Goal: Book appointment/travel/reservation

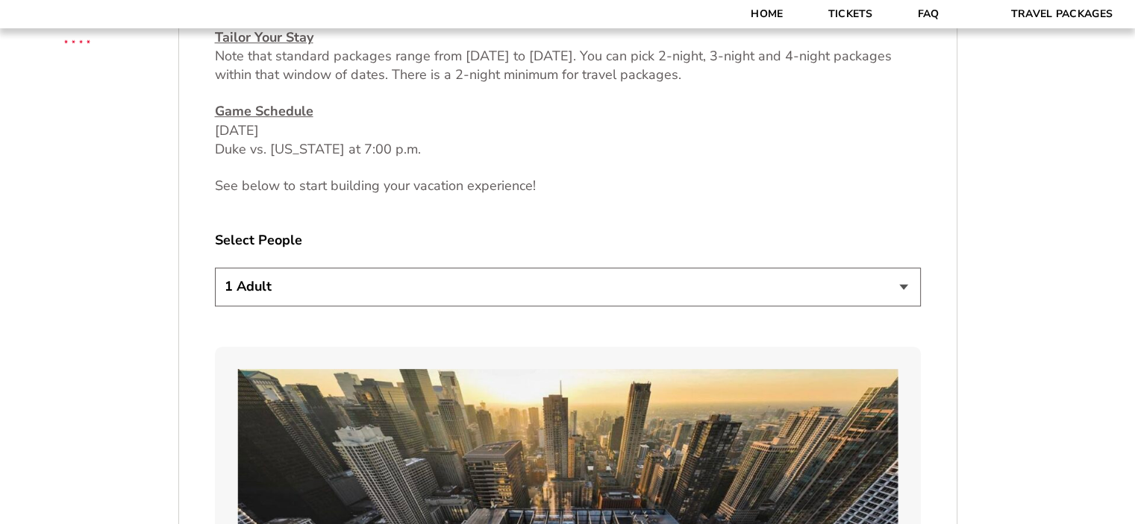
scroll to position [746, 0]
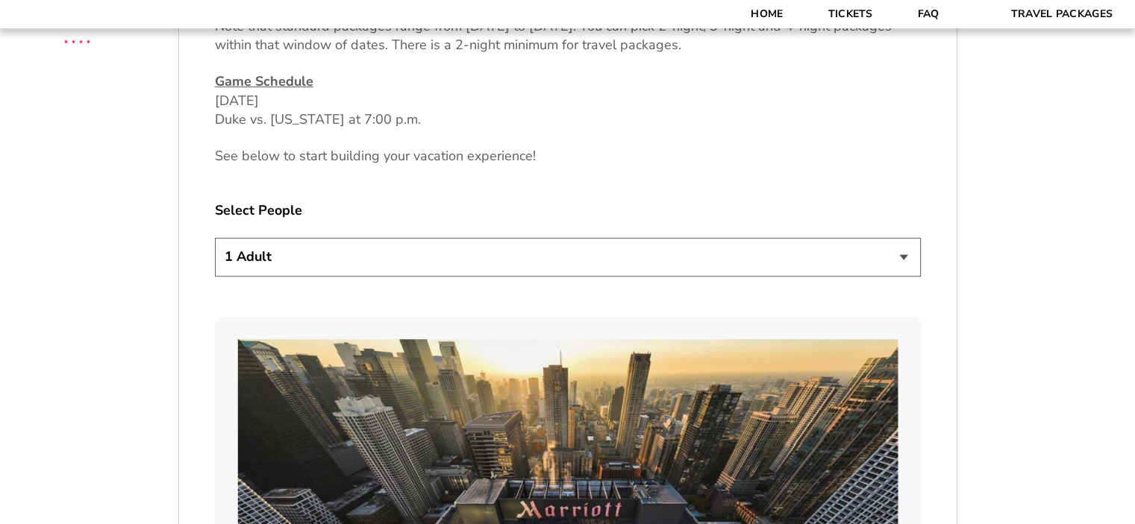
click at [904, 257] on select "1 Adult 2 Adults 3 Adults 4 Adults 2 Adults + 1 Child 2 Adults + 2 Children 2 A…" at bounding box center [568, 257] width 706 height 38
click at [215, 238] on select "1 Adult 2 Adults 3 Adults 4 Adults 2 Adults + 1 Child 2 Adults + 2 Children 2 A…" at bounding box center [568, 257] width 706 height 38
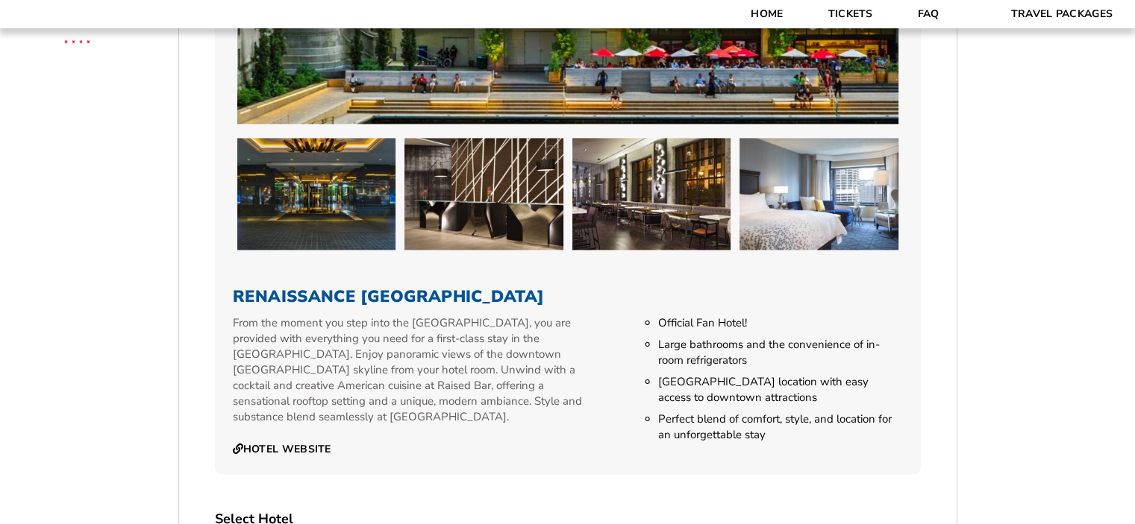
scroll to position [2163, 0]
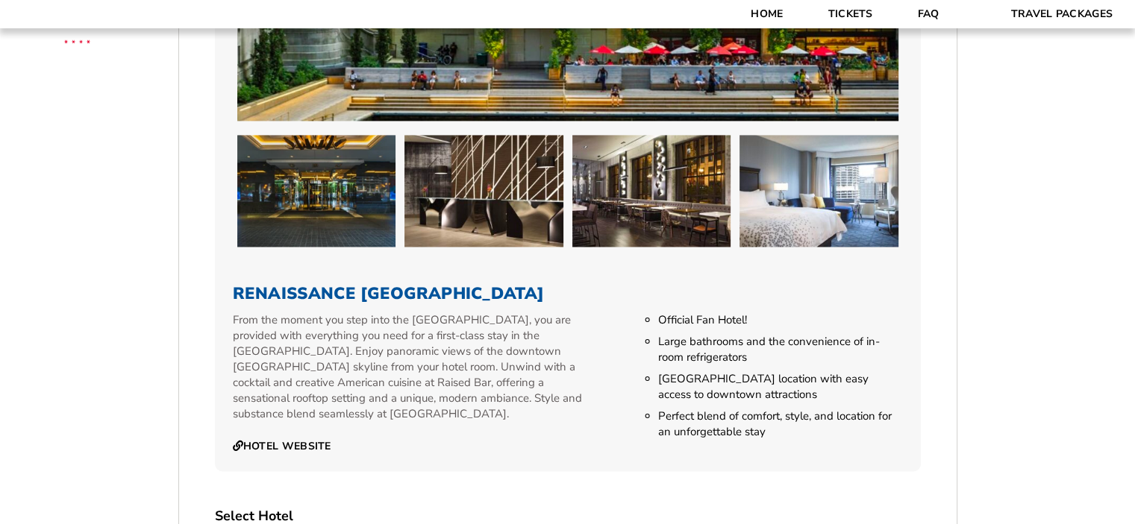
click at [978, 330] on div "1. Team 2. Accommodations 3. Seats 4. Activities 5. Parking 6. Details 1. Team …" at bounding box center [567, 43] width 850 height 3634
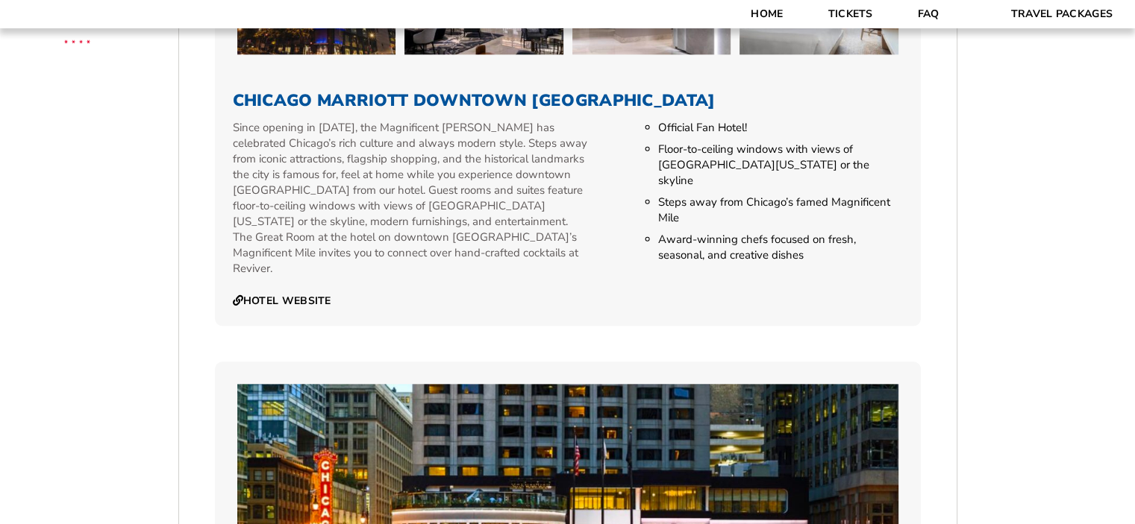
scroll to position [1492, 0]
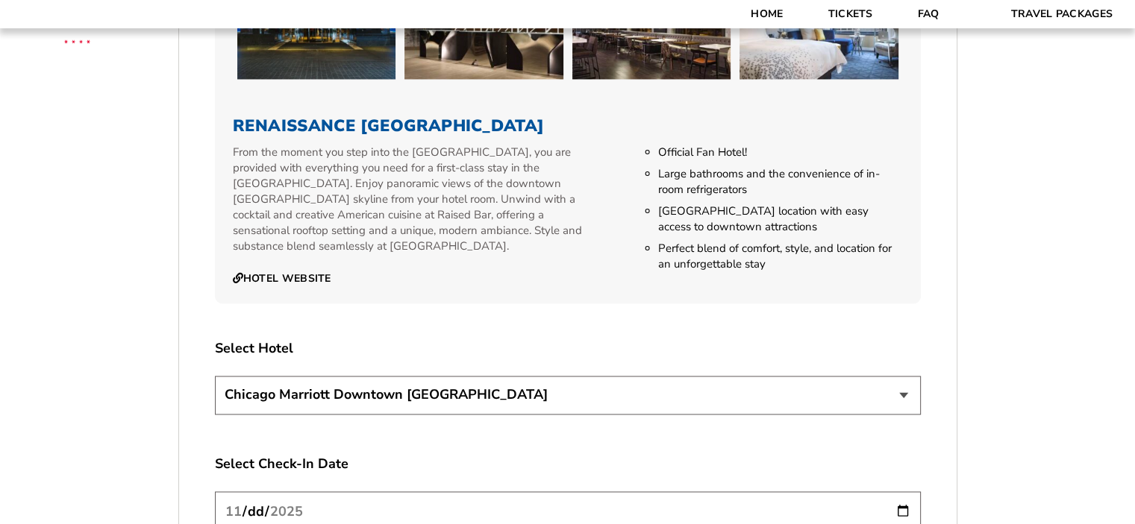
scroll to position [2387, 0]
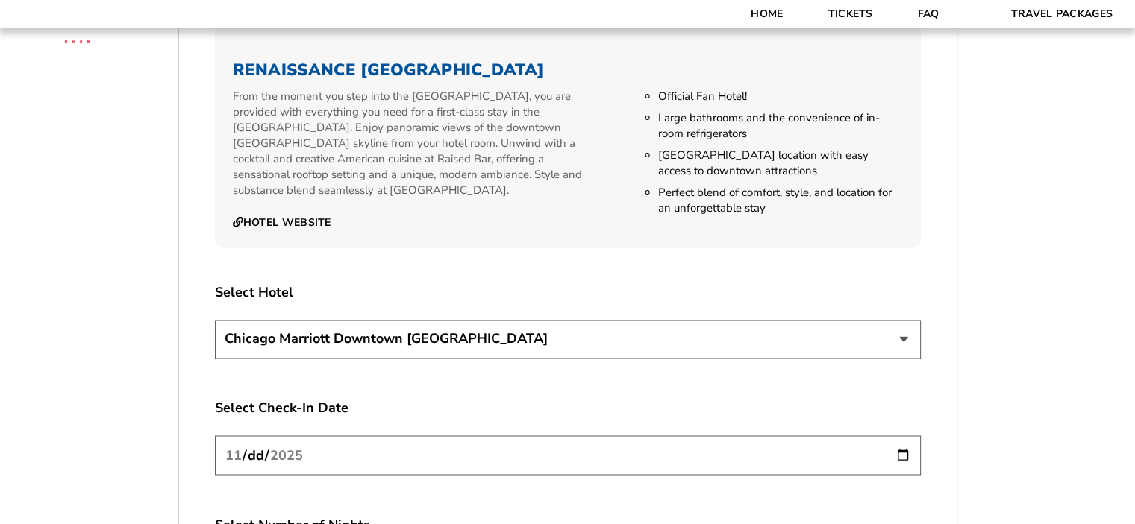
click at [902, 325] on select "[GEOGRAPHIC_DATA] [GEOGRAPHIC_DATA]" at bounding box center [568, 339] width 706 height 38
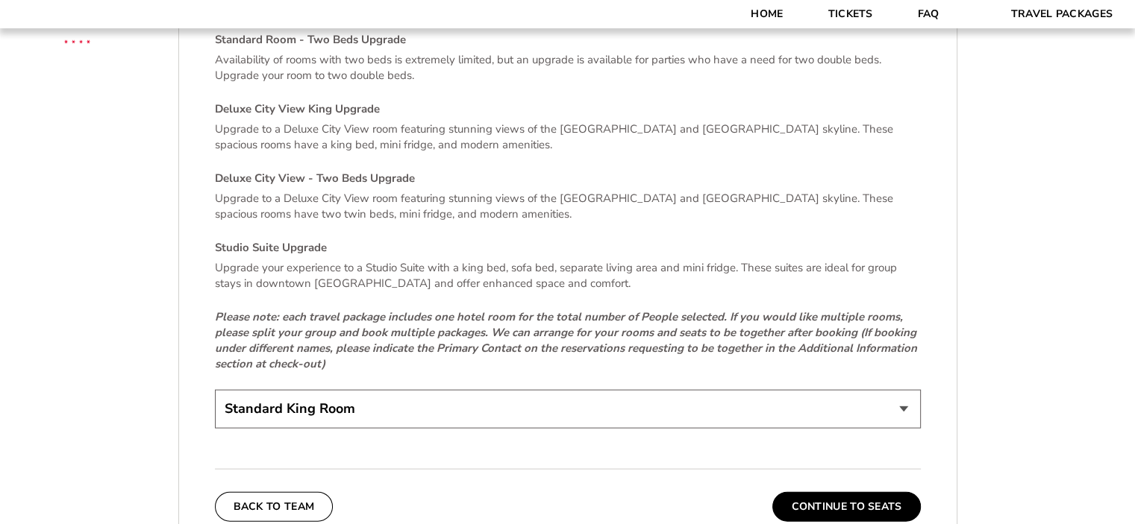
scroll to position [3166, 0]
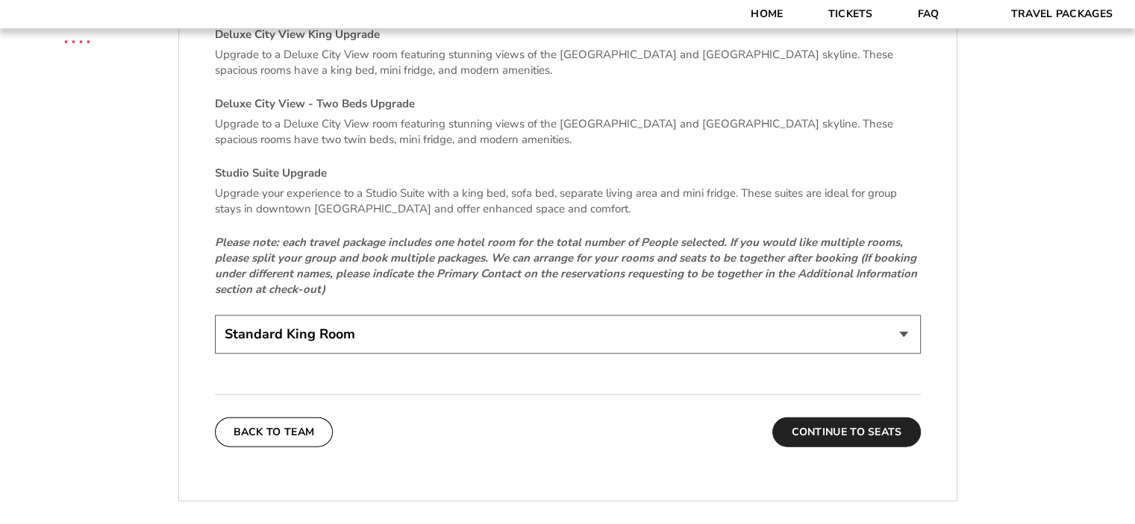
click at [836, 418] on button "Continue To Seats" at bounding box center [846, 433] width 148 height 30
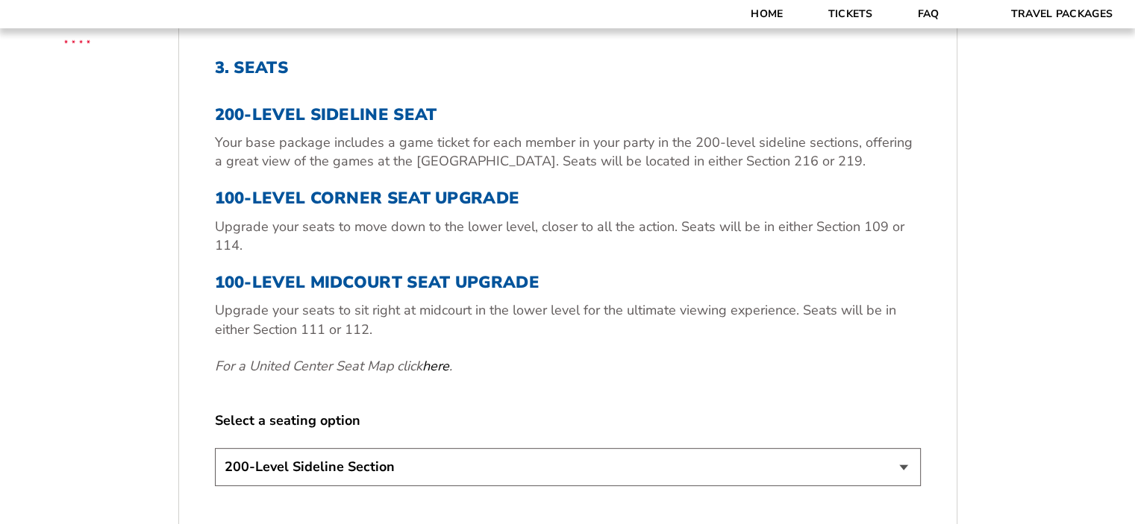
scroll to position [546, 0]
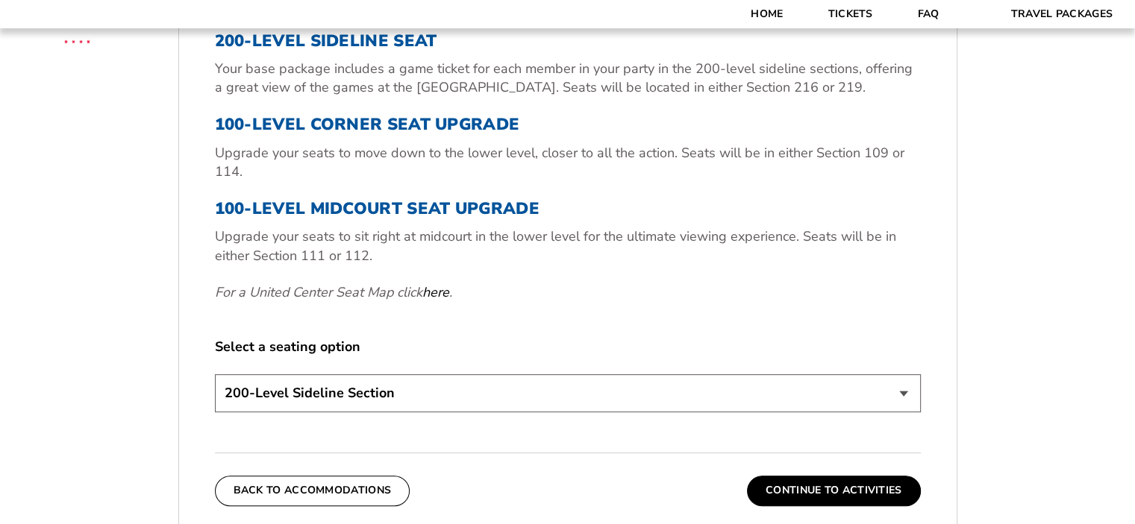
click at [909, 289] on p "For a United Center Seat Map click here ." at bounding box center [568, 292] width 706 height 19
click at [900, 392] on select "200-Level Sideline Section 100-Level Corner Seat Upgrade (+$80 per person) 100-…" at bounding box center [568, 393] width 706 height 38
click at [215, 374] on select "200-Level Sideline Section 100-Level Corner Seat Upgrade (+$80 per person) 100-…" at bounding box center [568, 393] width 706 height 38
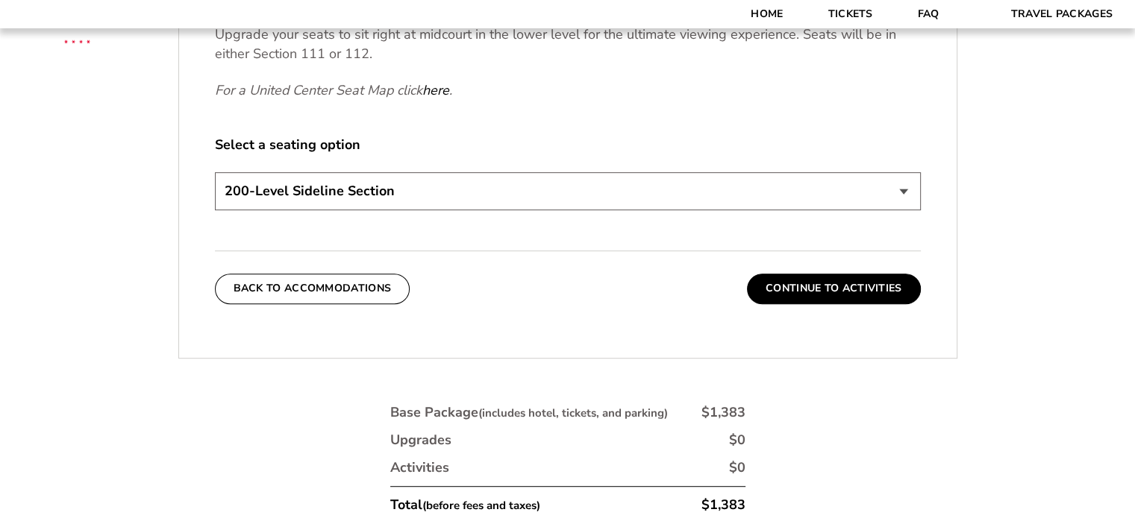
scroll to position [770, 0]
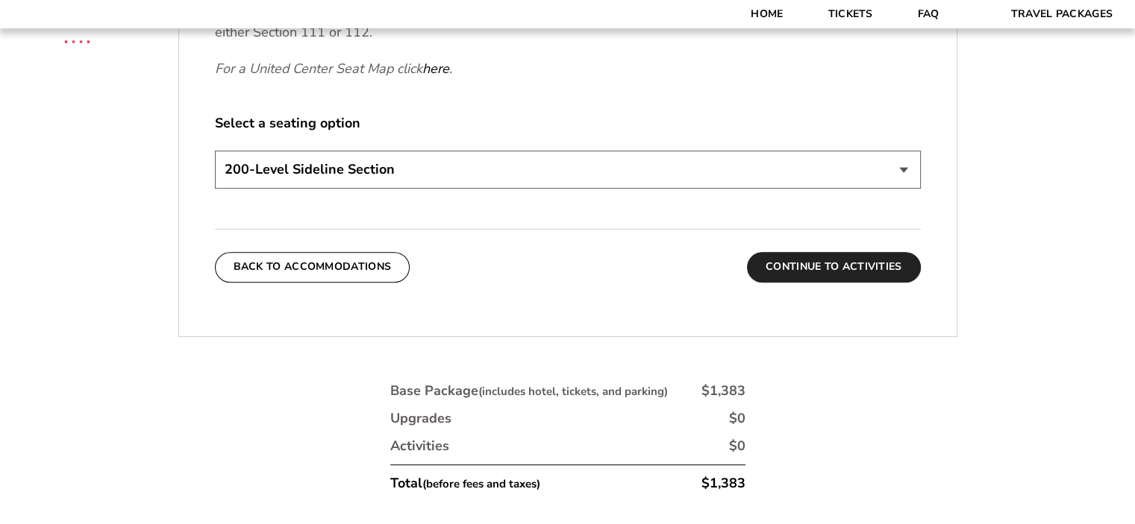
click at [806, 265] on button "Continue To Activities" at bounding box center [834, 267] width 174 height 30
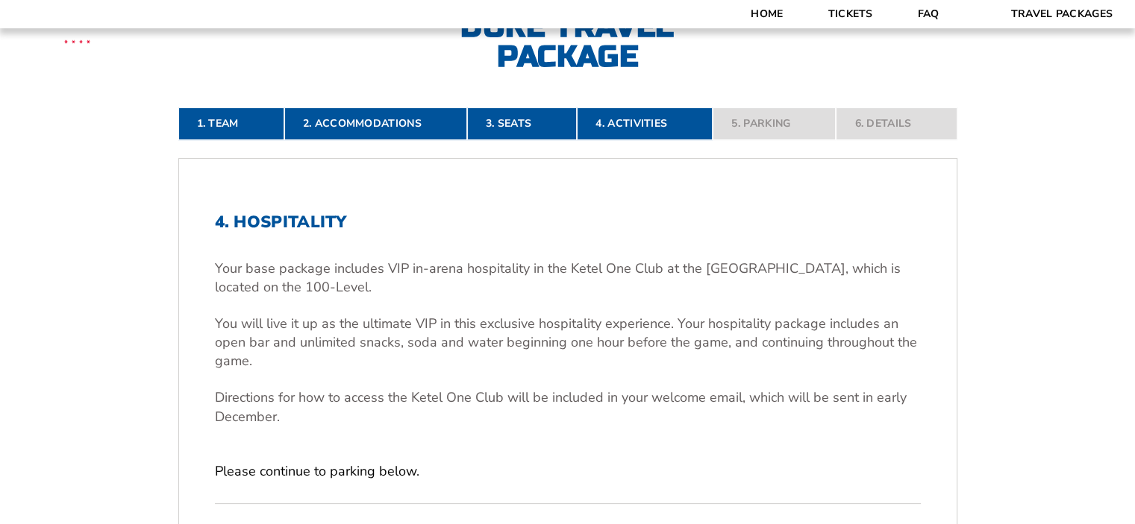
scroll to position [397, 0]
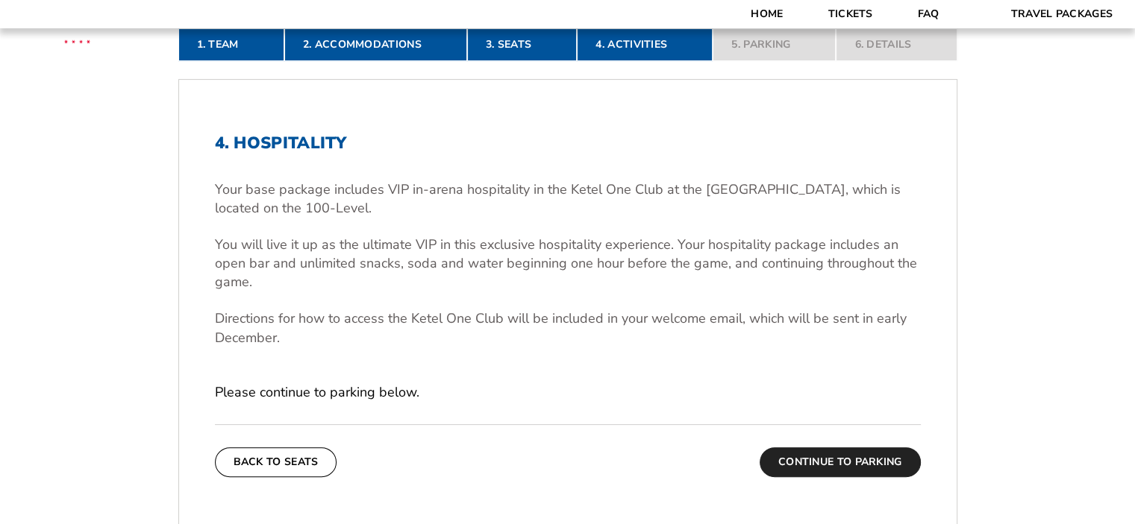
click at [841, 462] on button "Continue To Parking" at bounding box center [839, 463] width 161 height 30
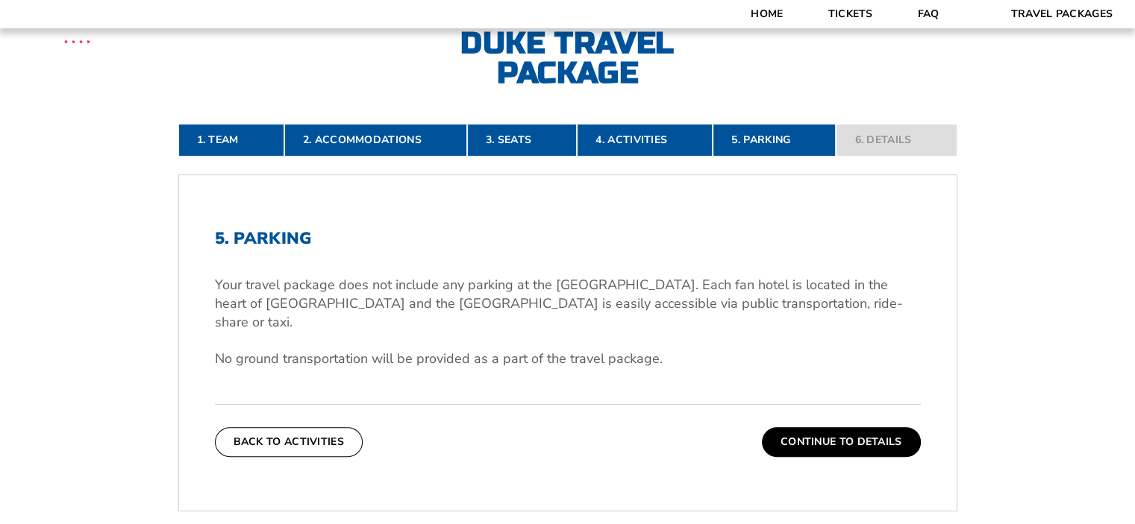
scroll to position [322, 0]
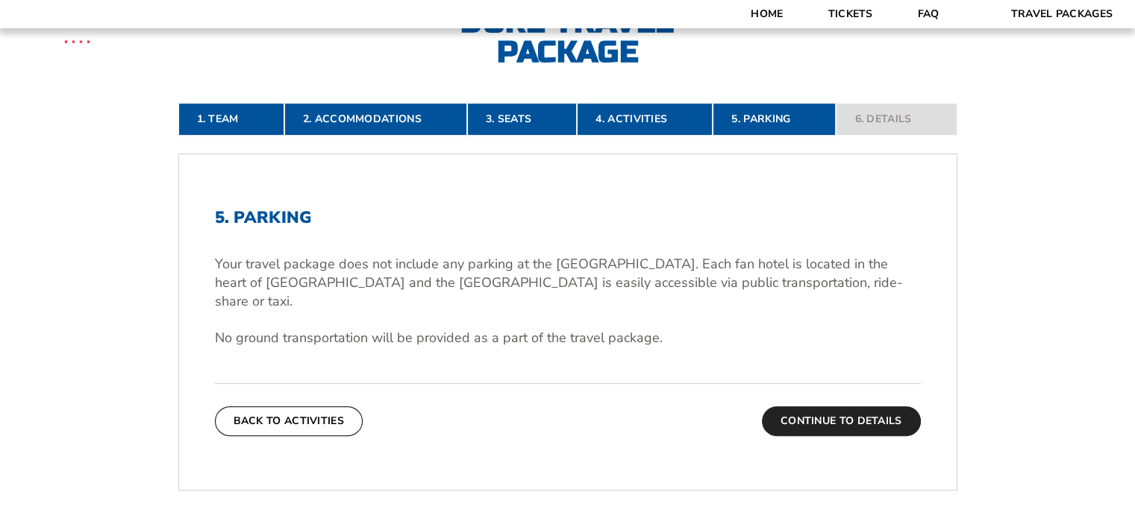
click at [831, 407] on button "Continue To Details" at bounding box center [841, 422] width 159 height 30
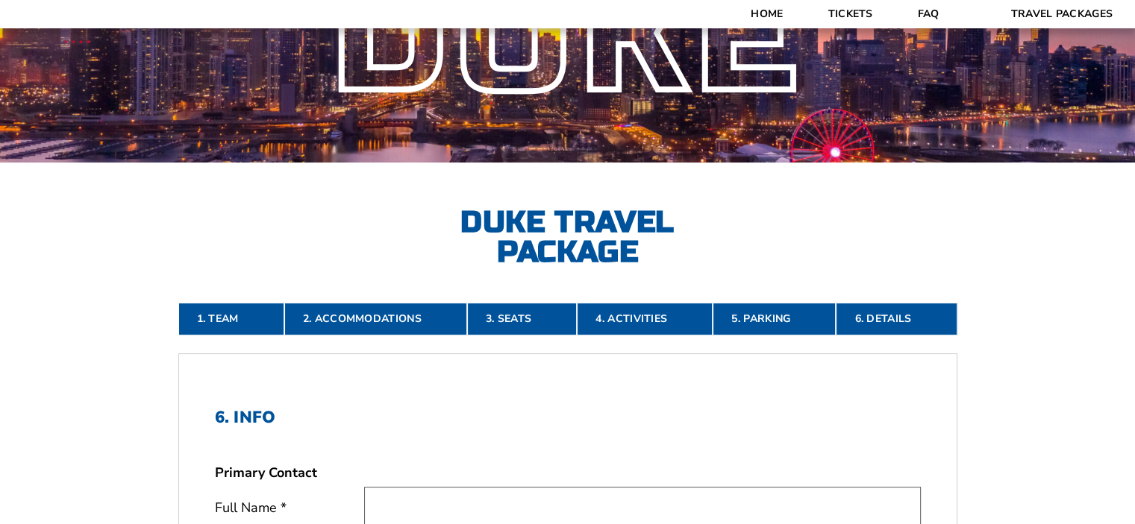
scroll to position [0, 0]
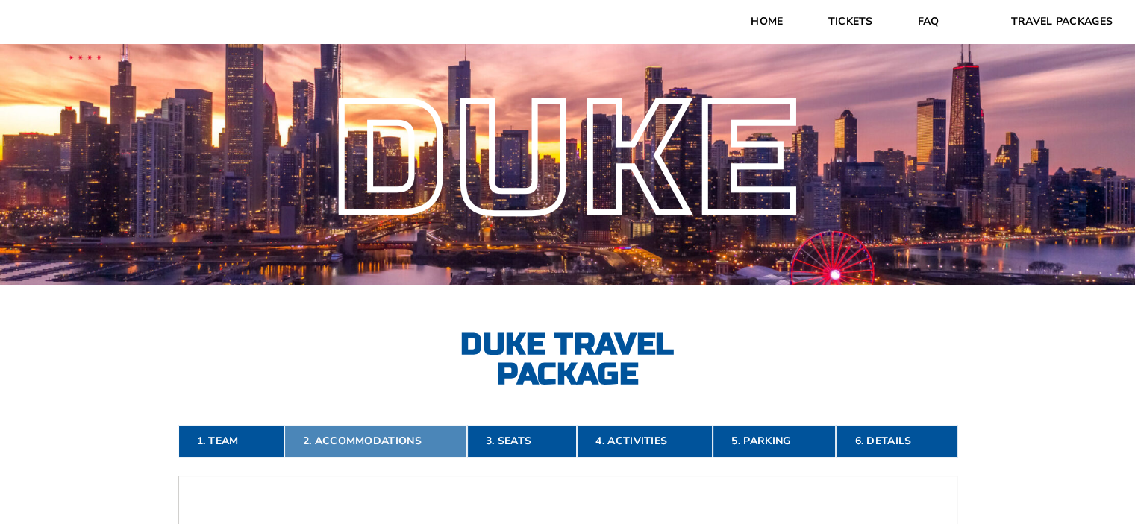
click at [391, 436] on link "2. Accommodations" at bounding box center [375, 441] width 183 height 33
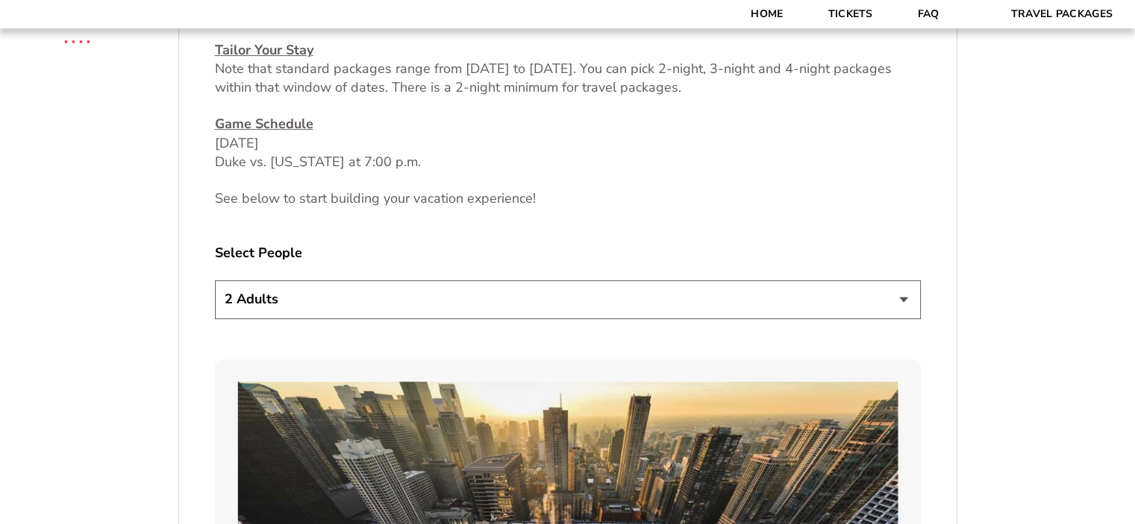
scroll to position [695, 0]
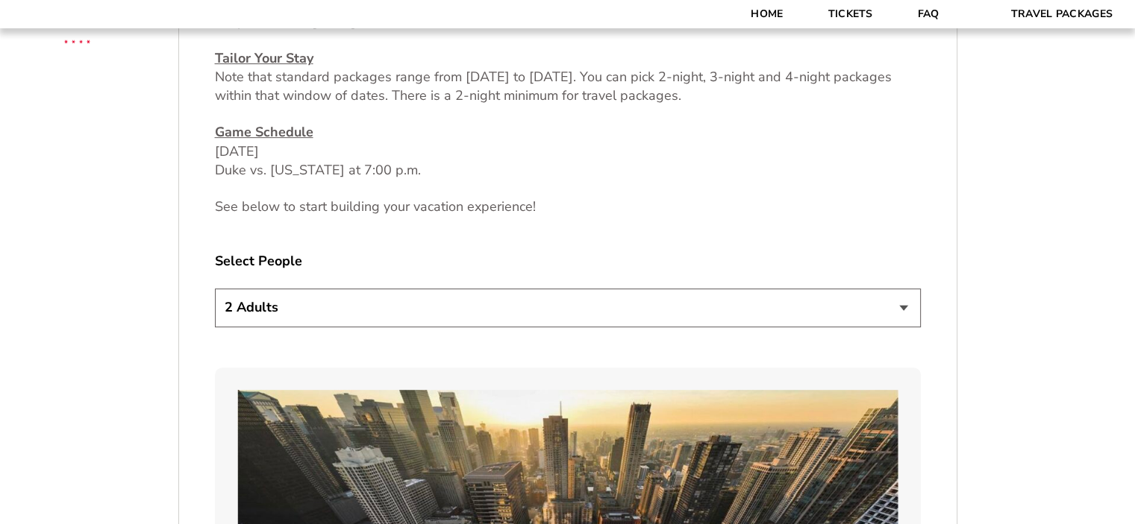
click at [901, 302] on select "1 Adult 2 Adults 3 Adults 4 Adults 2 Adults + 1 Child 2 Adults + 2 Children 2 A…" at bounding box center [568, 308] width 706 height 38
select select "1 Adult"
click at [215, 289] on select "1 Adult 2 Adults 3 Adults 4 Adults 2 Adults + 1 Child 2 Adults + 2 Children 2 A…" at bounding box center [568, 308] width 706 height 38
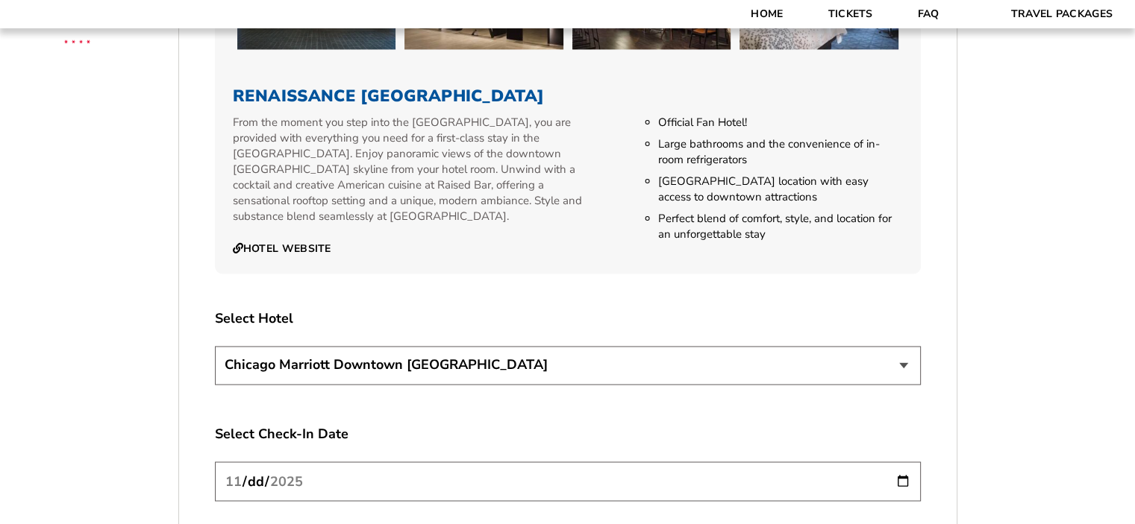
scroll to position [2486, 0]
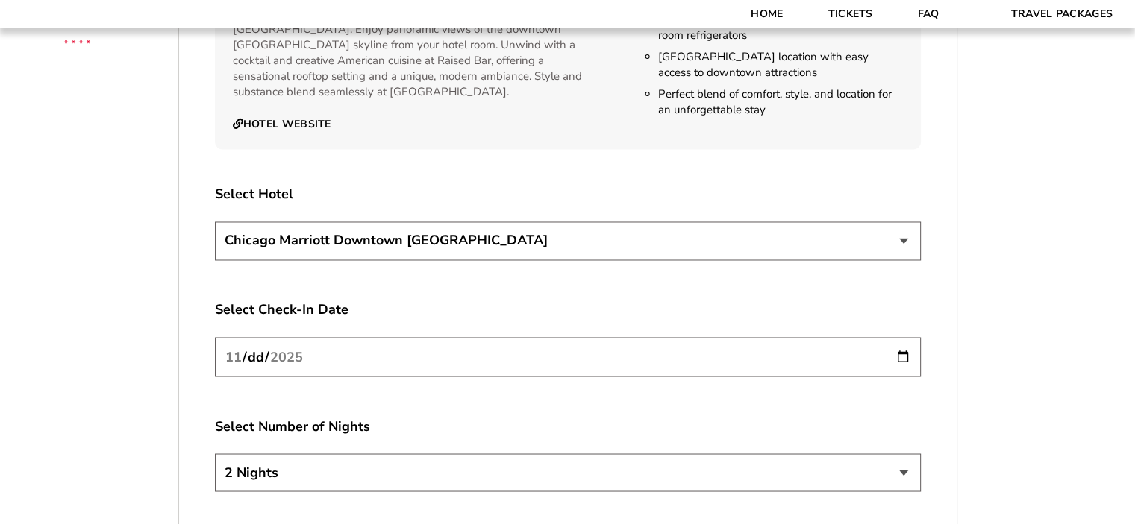
click at [900, 223] on select "[GEOGRAPHIC_DATA] [GEOGRAPHIC_DATA]" at bounding box center [568, 241] width 706 height 38
select select "21326"
click at [215, 222] on select "[GEOGRAPHIC_DATA] [GEOGRAPHIC_DATA]" at bounding box center [568, 241] width 706 height 38
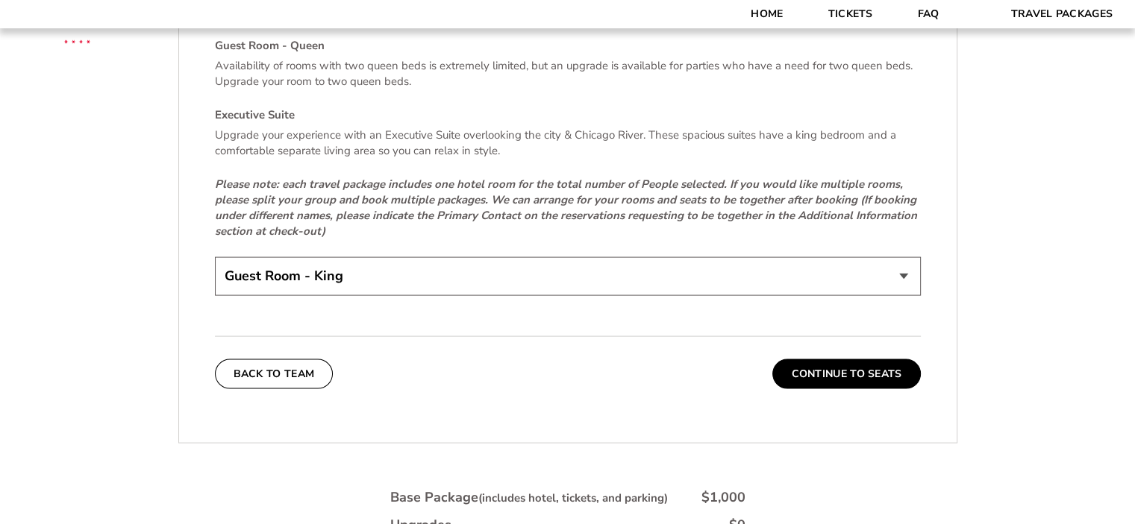
scroll to position [3232, 0]
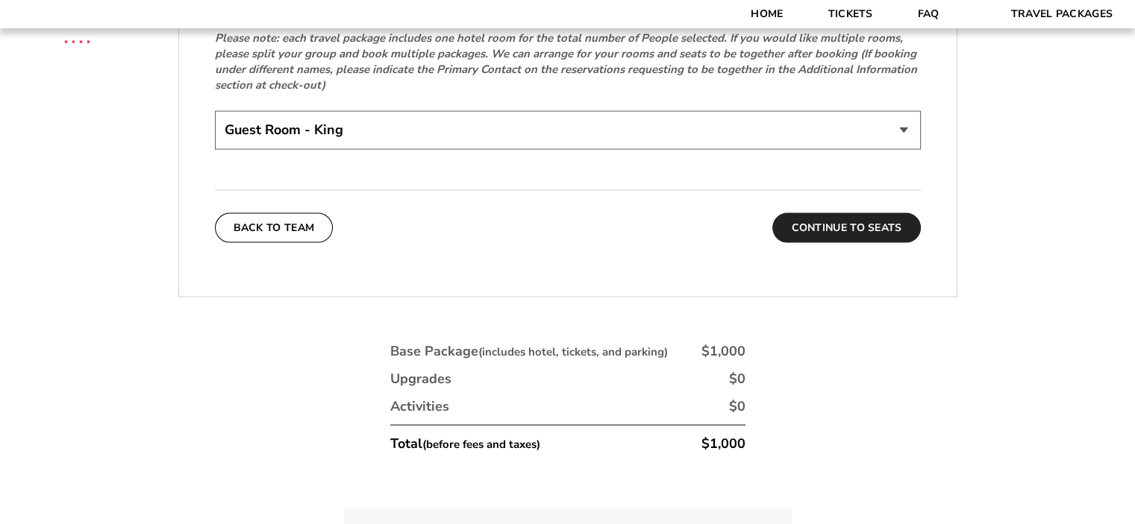
click at [840, 213] on button "Continue To Seats" at bounding box center [846, 228] width 148 height 30
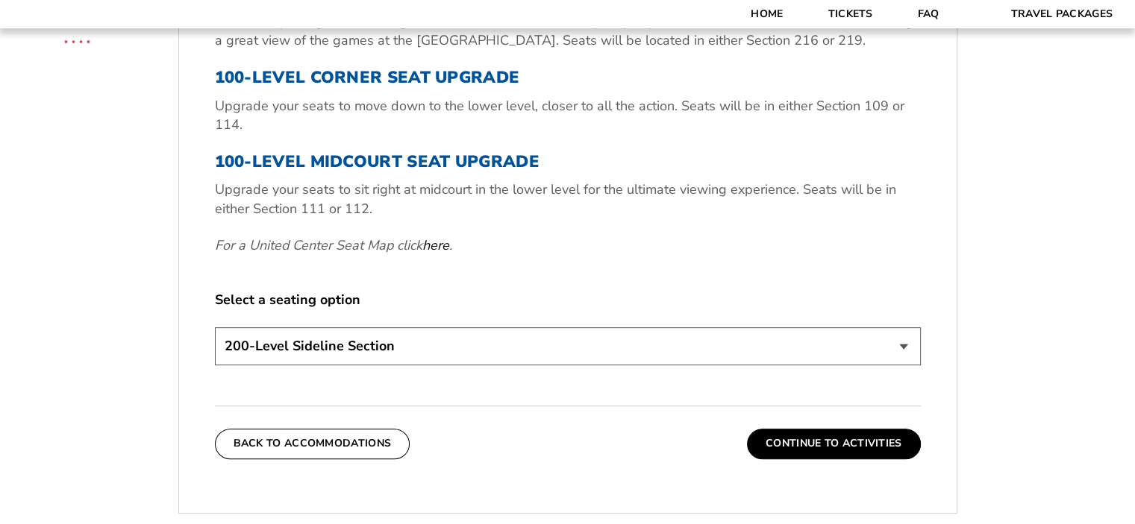
scroll to position [770, 0]
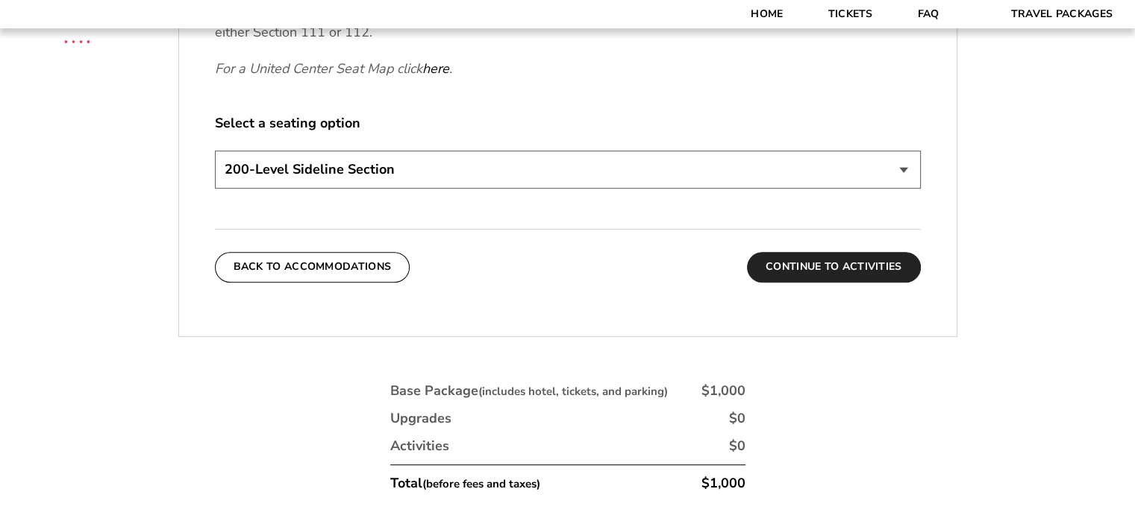
click at [827, 265] on button "Continue To Activities" at bounding box center [834, 267] width 174 height 30
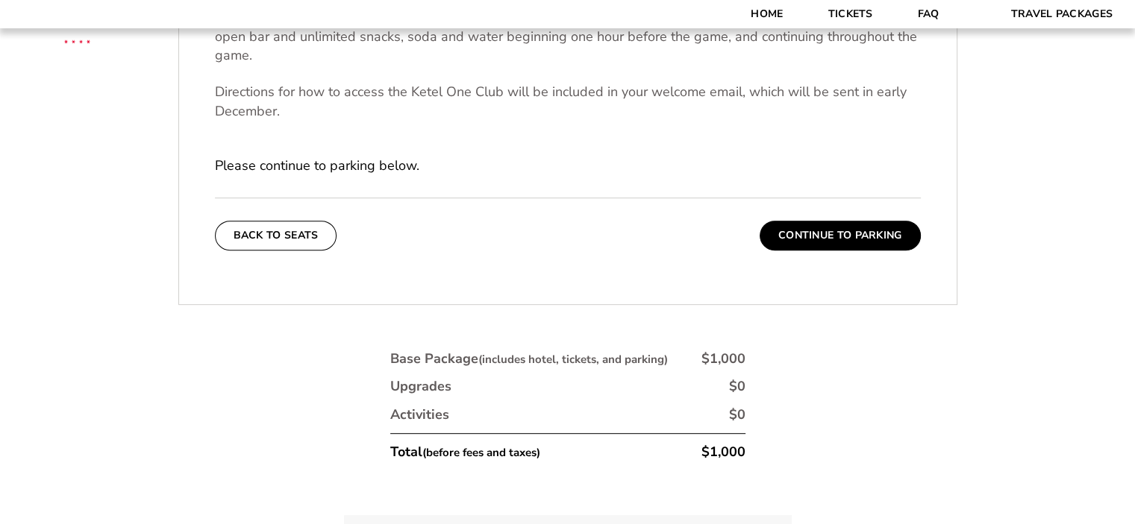
scroll to position [621, 0]
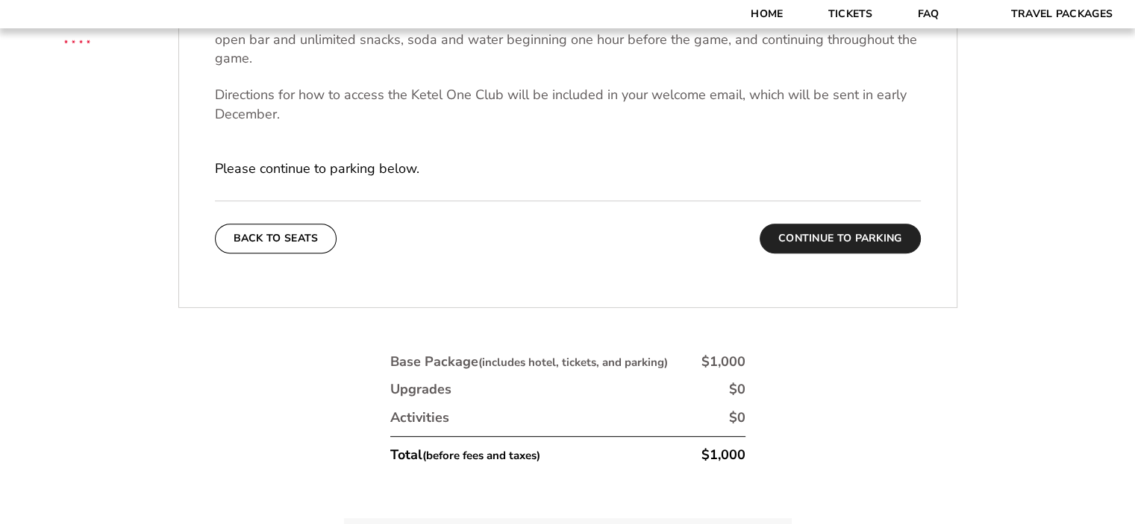
click at [821, 234] on button "Continue To Parking" at bounding box center [839, 239] width 161 height 30
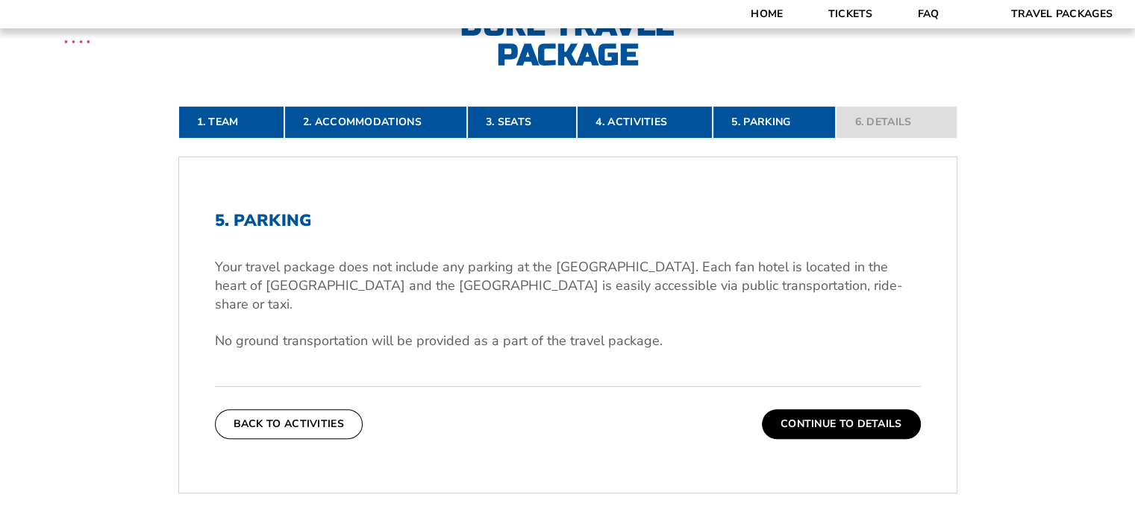
scroll to position [322, 0]
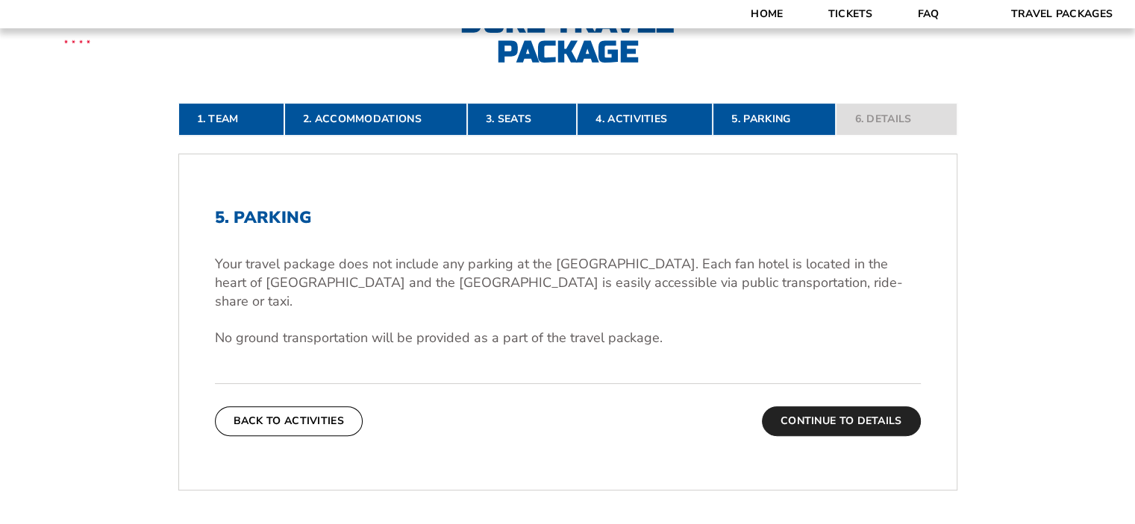
click at [839, 407] on button "Continue To Details" at bounding box center [841, 422] width 159 height 30
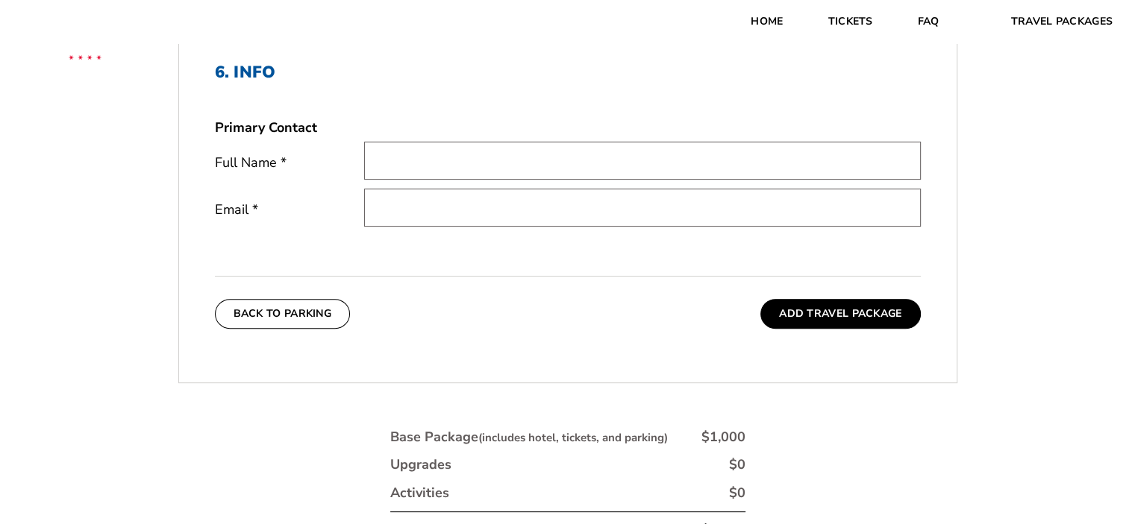
scroll to position [0, 0]
